Goal: Entertainment & Leisure: Consume media (video, audio)

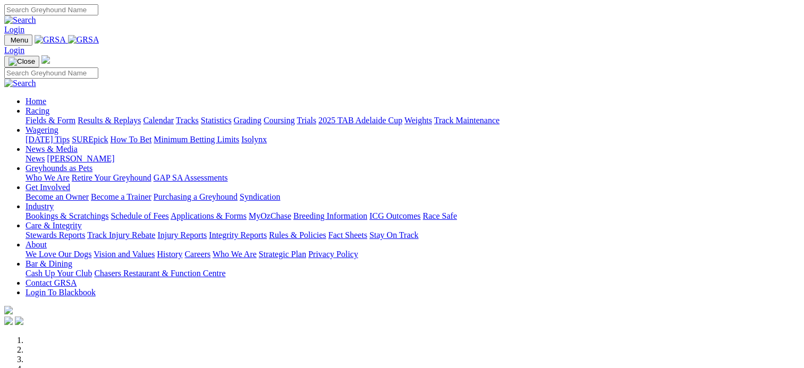
click at [134, 116] on link "Results & Replays" at bounding box center [109, 120] width 63 height 9
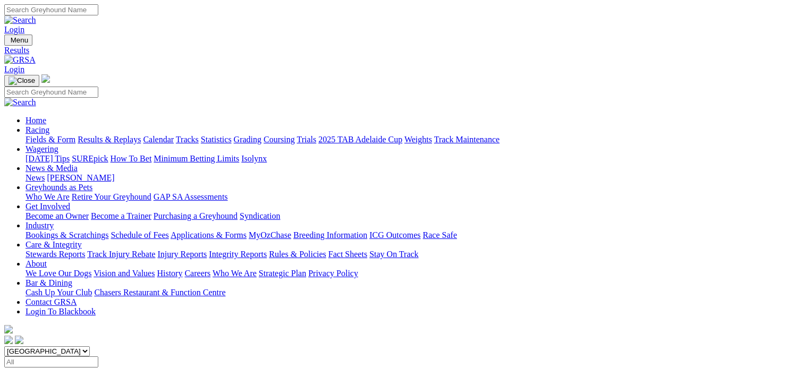
click at [78, 368] on span "12 races" at bounding box center [63, 372] width 28 height 9
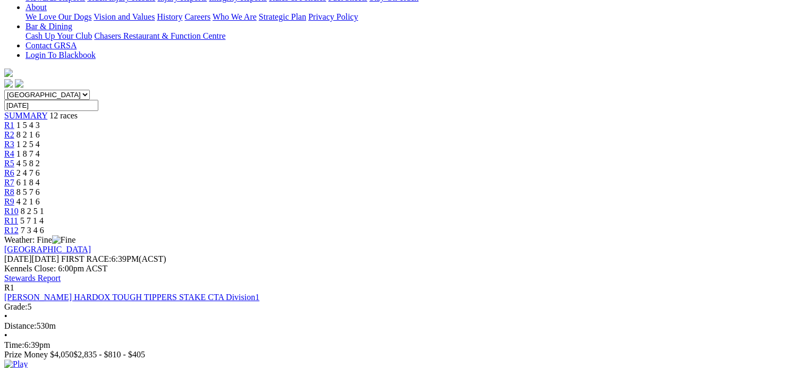
scroll to position [259, 0]
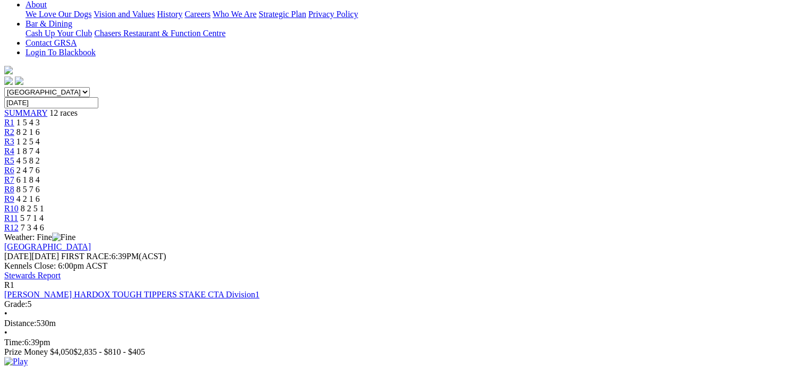
click at [28, 357] on img at bounding box center [15, 362] width 23 height 10
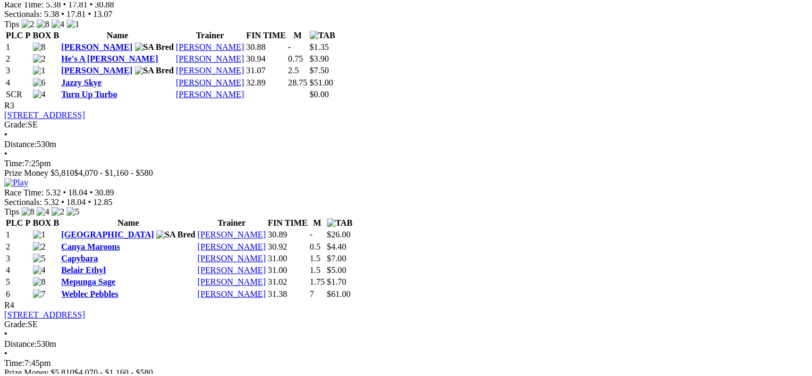
scroll to position [808, 0]
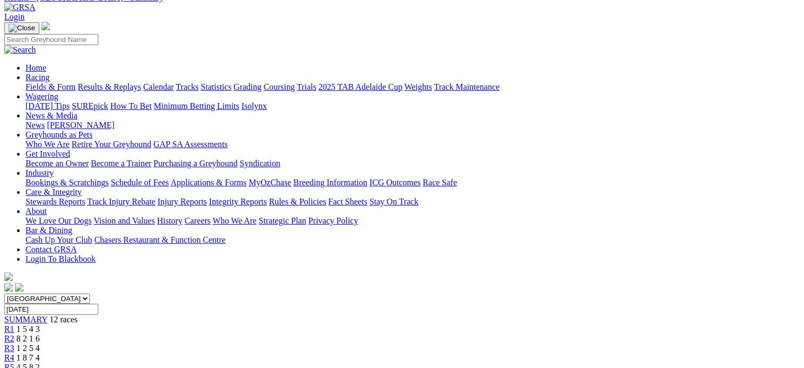
scroll to position [0, 0]
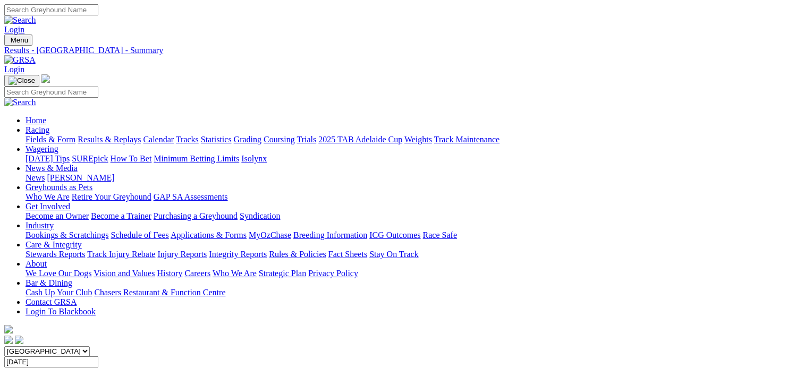
click at [141, 135] on link "Results & Replays" at bounding box center [109, 139] width 63 height 9
click at [47, 368] on span "SUMMARY" at bounding box center [25, 372] width 43 height 9
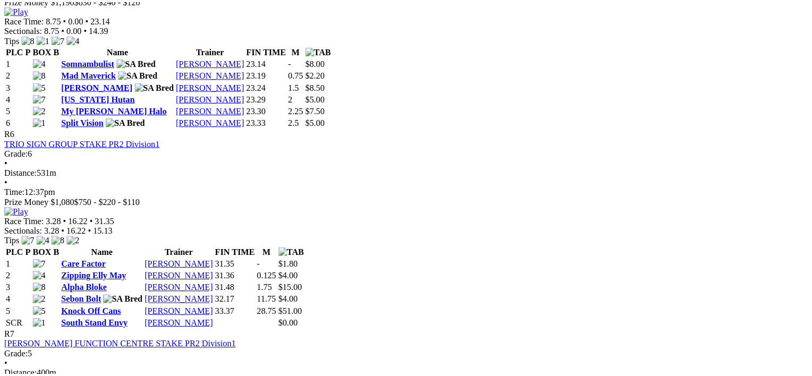
scroll to position [1304, 0]
